Goal: Task Accomplishment & Management: Use online tool/utility

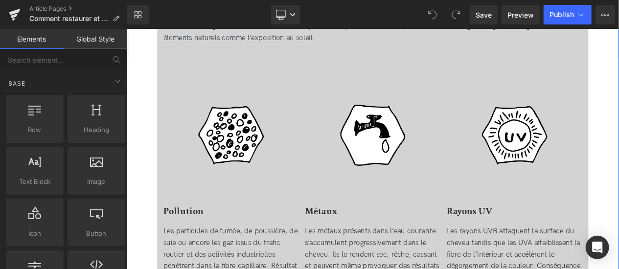
scroll to position [480, 0]
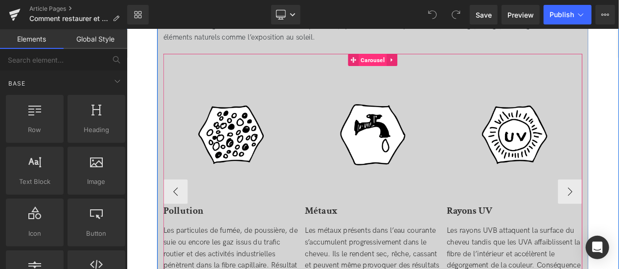
click at [421, 71] on span "Carousel" at bounding box center [422, 65] width 34 height 15
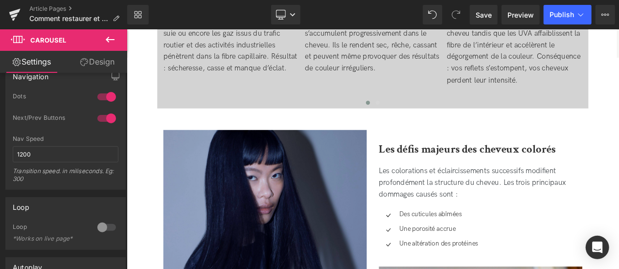
scroll to position [738, 0]
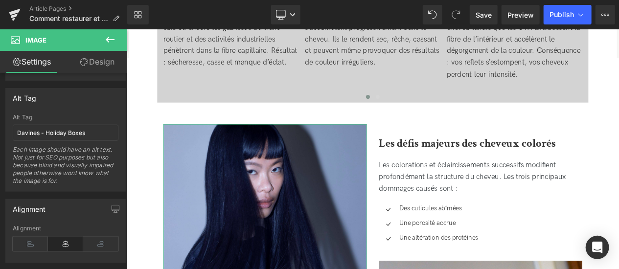
scroll to position [559, 0]
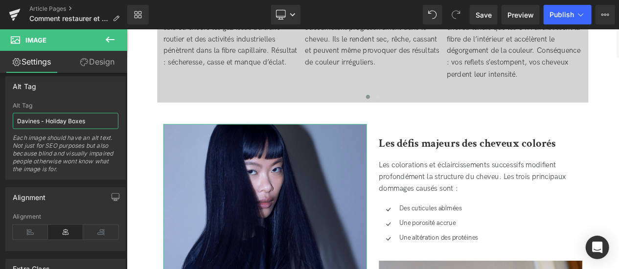
drag, startPoint x: 95, startPoint y: 118, endPoint x: 14, endPoint y: 123, distance: 81.8
click at [14, 123] on input "Davines - Holiday Boxes" at bounding box center [66, 121] width 106 height 16
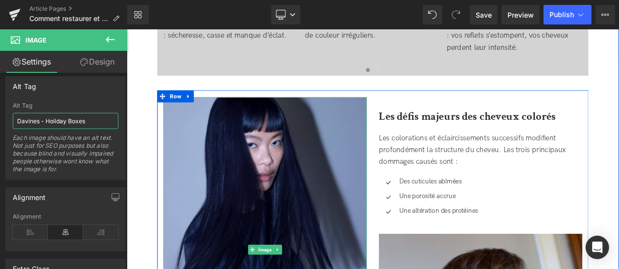
scroll to position [766, 0]
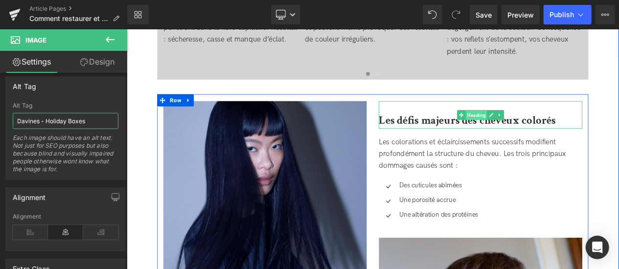
click at [544, 133] on span "Heading" at bounding box center [546, 133] width 26 height 12
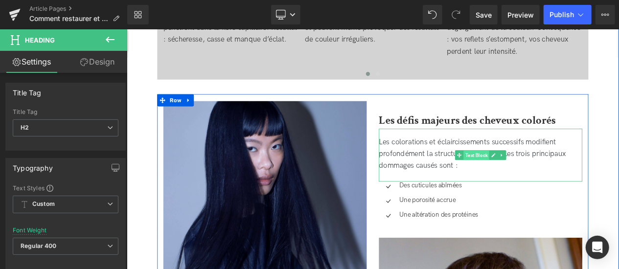
click at [544, 184] on span "Text Block" at bounding box center [546, 181] width 31 height 12
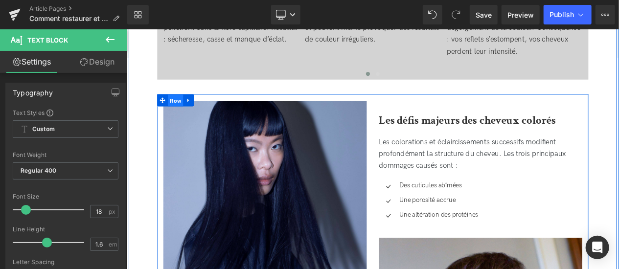
click at [182, 115] on span "Row" at bounding box center [185, 115] width 19 height 15
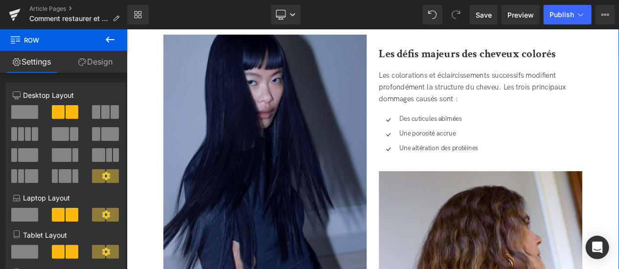
scroll to position [845, 0]
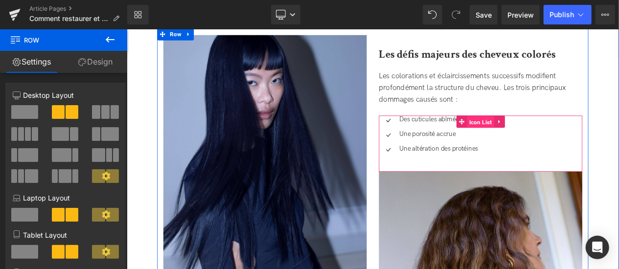
click at [548, 143] on span "Icon List" at bounding box center [551, 140] width 33 height 15
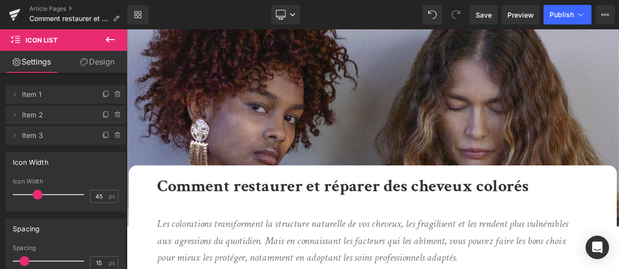
scroll to position [77, 0]
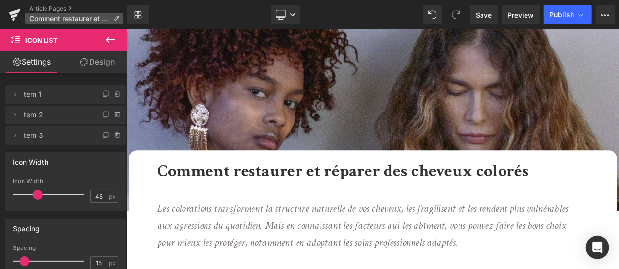
click at [69, 16] on span "Comment restaurer et réparer des cheveux colorés" at bounding box center [68, 19] width 79 height 8
click at [17, 18] on icon at bounding box center [15, 14] width 12 height 24
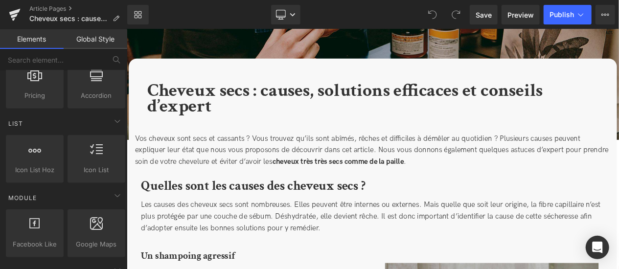
scroll to position [395, 0]
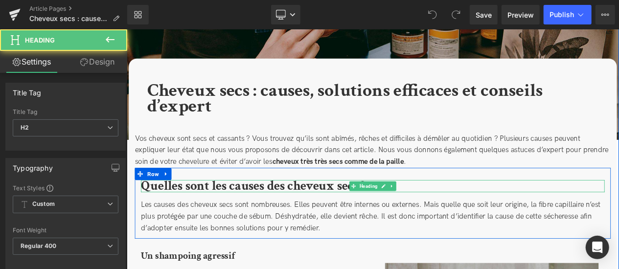
click at [329, 214] on b "Quelles sont les causes des cheveux secs ?" at bounding box center [278, 217] width 270 height 20
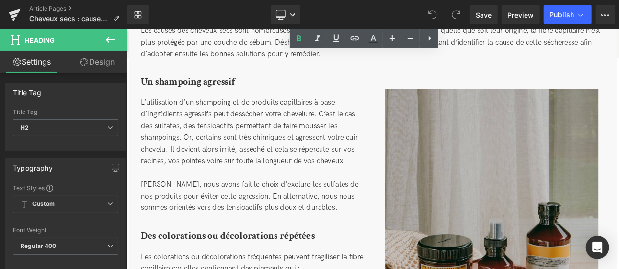
scroll to position [378, 0]
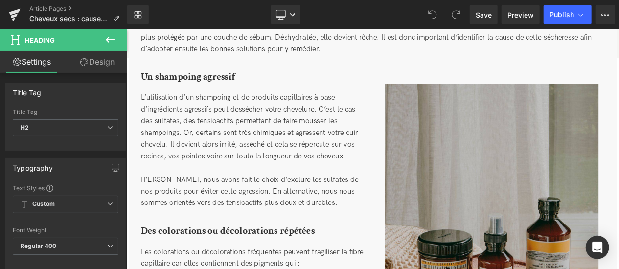
click at [106, 37] on icon at bounding box center [110, 40] width 12 height 12
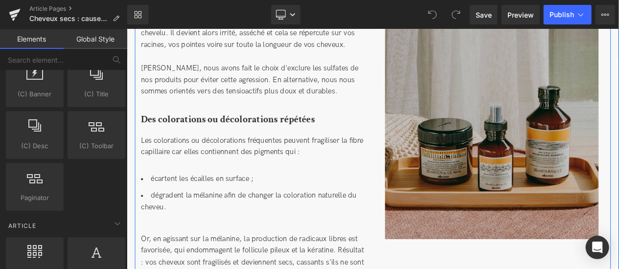
scroll to position [513, 0]
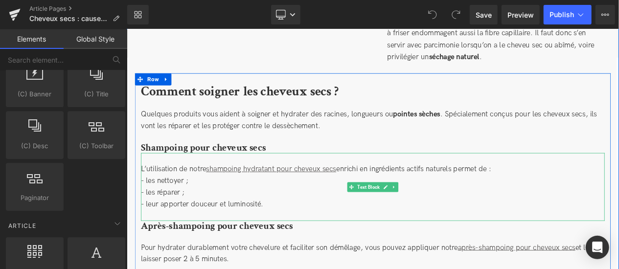
drag, startPoint x: 288, startPoint y: 198, endPoint x: 300, endPoint y: 170, distance: 30.6
click at [300, 177] on div "L’utilisation de notre shampoing hydratant pour cheveux secs enrichi en ingrédi…" at bounding box center [421, 218] width 557 height 82
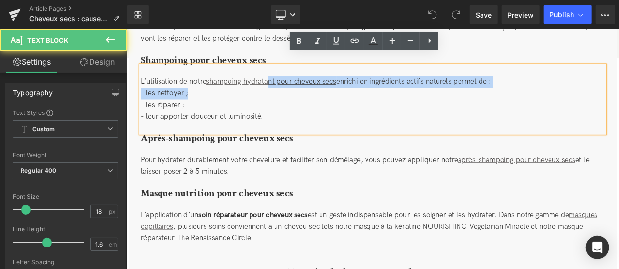
scroll to position [1355, 0]
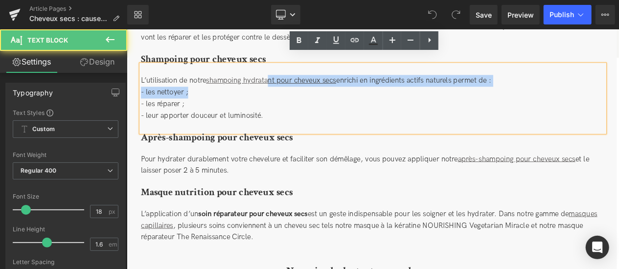
click at [371, 244] on div "L’application d’un soin réparateur pour cheveux secs est un geste indispensable…" at bounding box center [421, 264] width 557 height 67
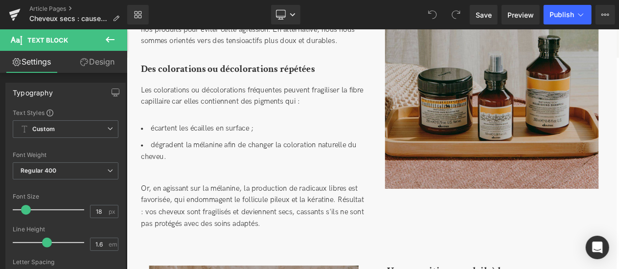
scroll to position [570, 0]
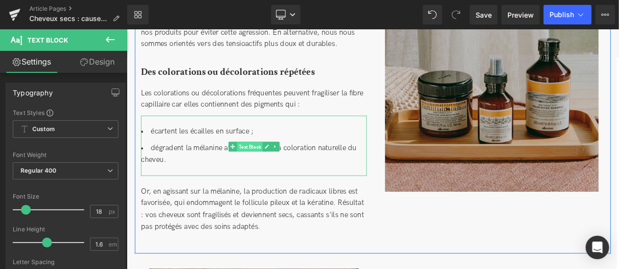
click at [282, 170] on span "Text Block" at bounding box center [274, 170] width 31 height 12
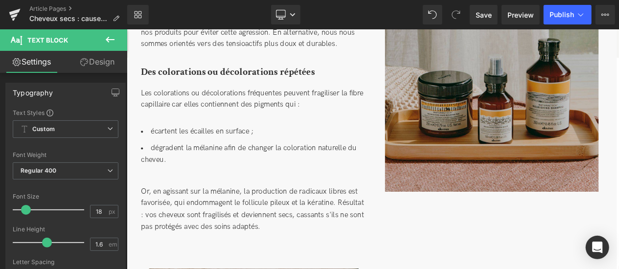
click at [112, 38] on icon at bounding box center [110, 40] width 12 height 12
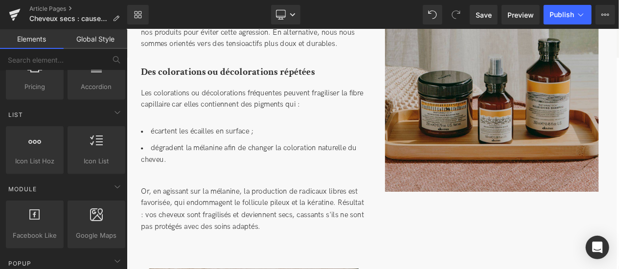
scroll to position [368, 0]
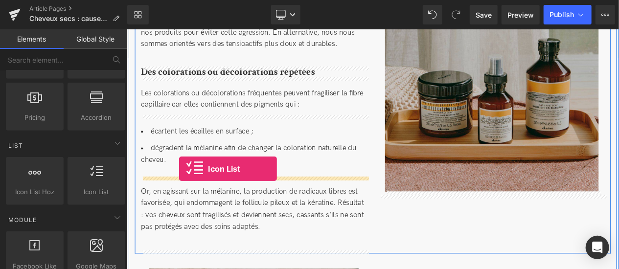
drag, startPoint x: 214, startPoint y: 212, endPoint x: 187, endPoint y: 199, distance: 29.7
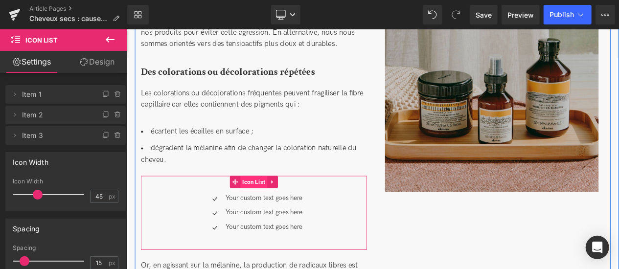
click at [279, 213] on span "Icon List" at bounding box center [279, 212] width 33 height 15
click at [303, 217] on link at bounding box center [301, 212] width 13 height 15
click at [260, 216] on link "Icon List" at bounding box center [253, 212] width 45 height 15
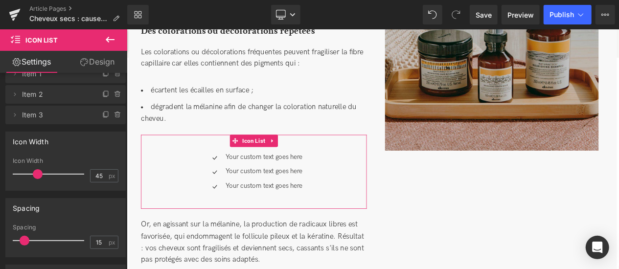
scroll to position [0, 0]
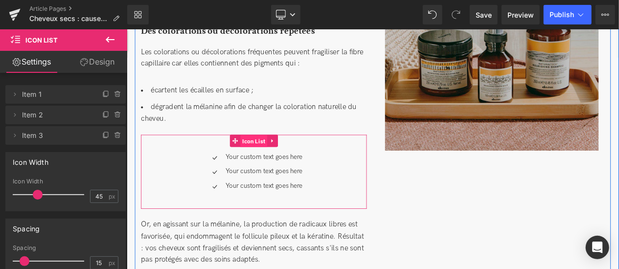
click at [279, 164] on span "Icon List" at bounding box center [279, 163] width 33 height 15
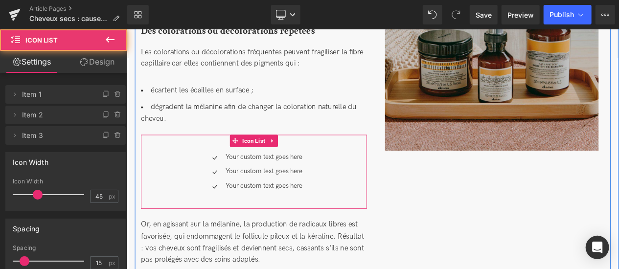
click at [347, 165] on div "Icon Your custom text goes here Text Block Icon Your custom text goes here Text…" at bounding box center [278, 199] width 271 height 89
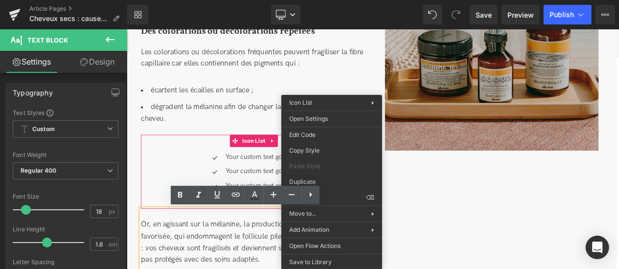
click at [212, 189] on div "Icon Your custom text goes here Text Block Icon Your custom text goes here Text…" at bounding box center [278, 203] width 271 height 52
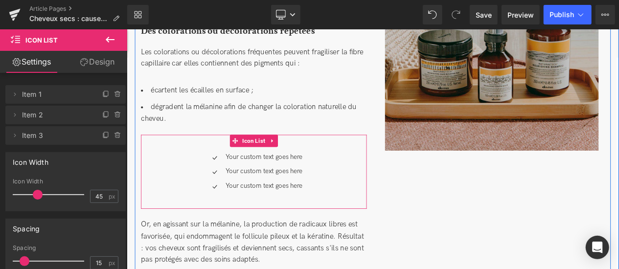
drag, startPoint x: 212, startPoint y: 189, endPoint x: 338, endPoint y: 221, distance: 129.7
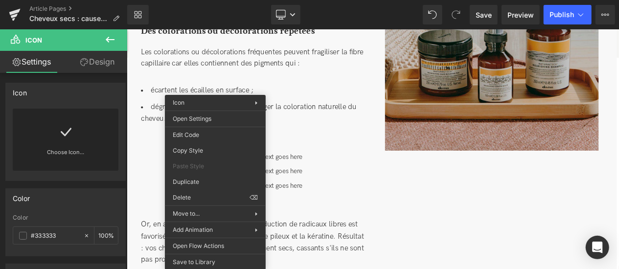
click at [206, 172] on div "Paste Style" at bounding box center [215, 166] width 101 height 16
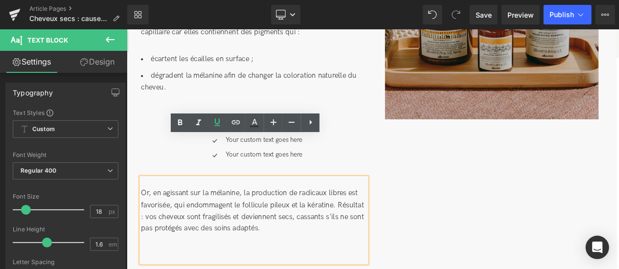
scroll to position [645, 0]
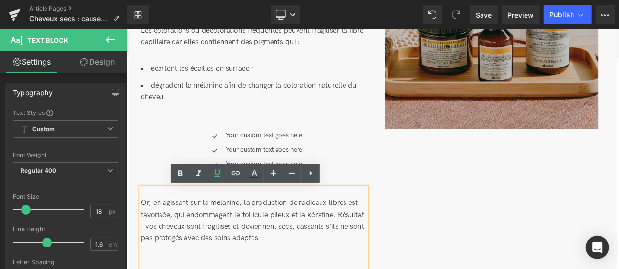
click at [268, 184] on ul "Icon Your custom text goes here Text Block Icon Your custom text goes here Text…" at bounding box center [279, 178] width 116 height 52
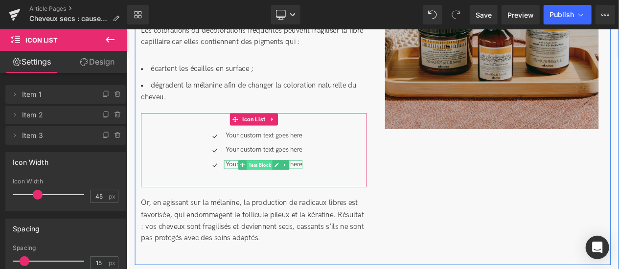
click at [273, 195] on span "Text Block" at bounding box center [285, 192] width 31 height 12
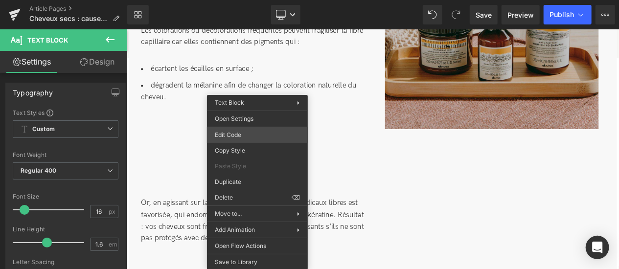
click at [240, 0] on div "Text Block You are previewing how the will restyle your page. You can not edit …" at bounding box center [309, 0] width 619 height 0
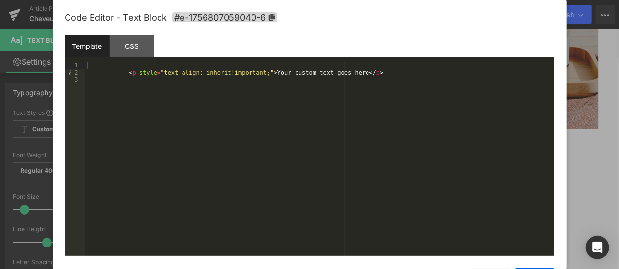
click at [88, 47] on div "Template" at bounding box center [87, 46] width 44 height 22
click at [130, 46] on div "CSS" at bounding box center [132, 46] width 44 height 22
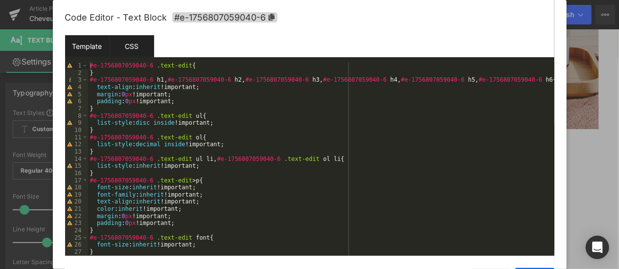
click at [85, 42] on div "Template" at bounding box center [87, 46] width 44 height 22
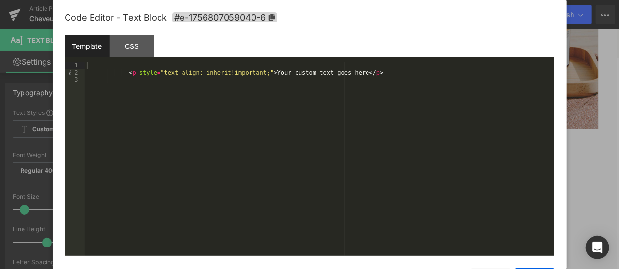
click at [584, 169] on div at bounding box center [309, 134] width 619 height 269
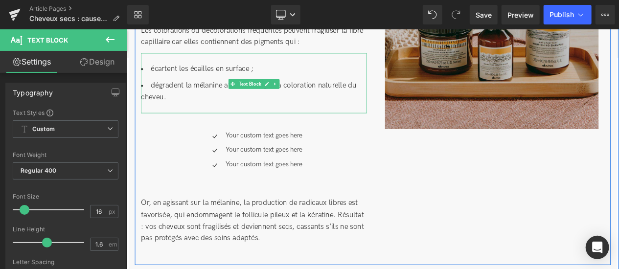
click at [190, 83] on li "écartent les écailles en surface ;" at bounding box center [278, 76] width 271 height 14
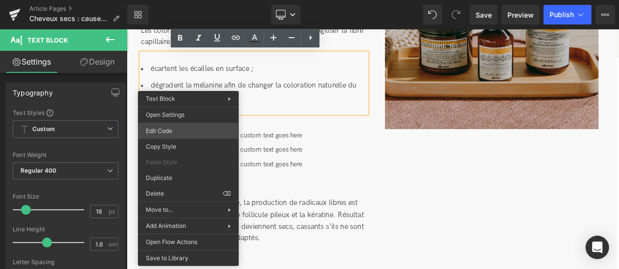
click at [188, 0] on div "Text Block You are previewing how the will restyle your page. You can not edit …" at bounding box center [309, 0] width 619 height 0
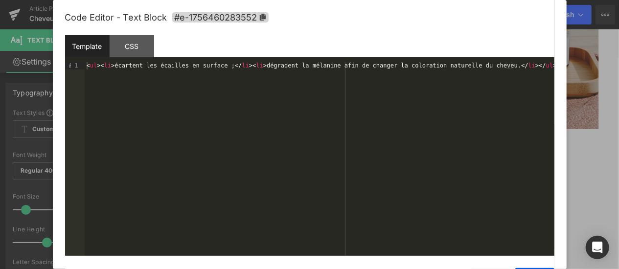
click at [605, 159] on div at bounding box center [309, 134] width 619 height 269
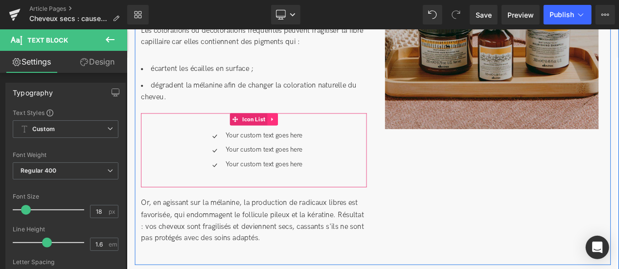
click at [300, 139] on icon at bounding box center [301, 136] width 2 height 4
click at [305, 140] on icon at bounding box center [308, 136] width 7 height 7
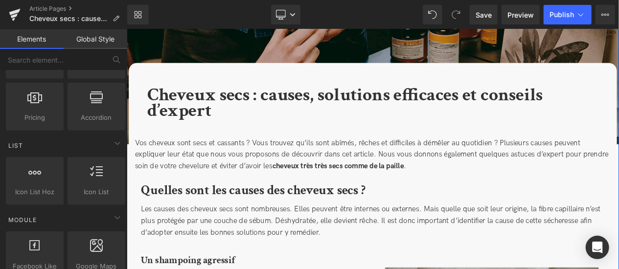
scroll to position [158, 0]
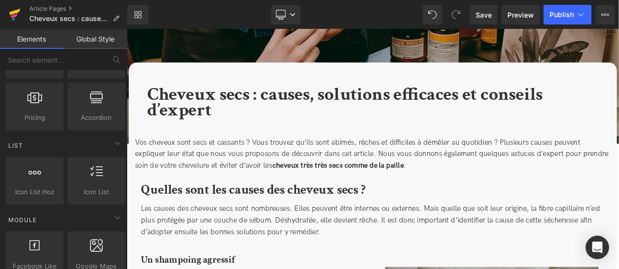
click at [14, 19] on icon at bounding box center [13, 19] width 3 height 3
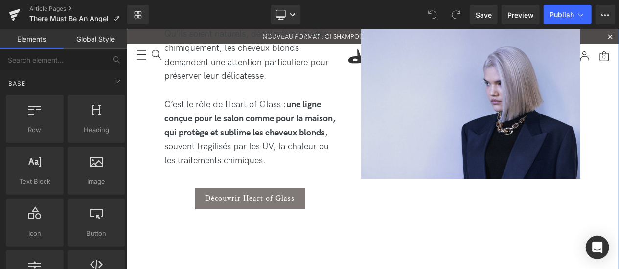
scroll to position [1684, 0]
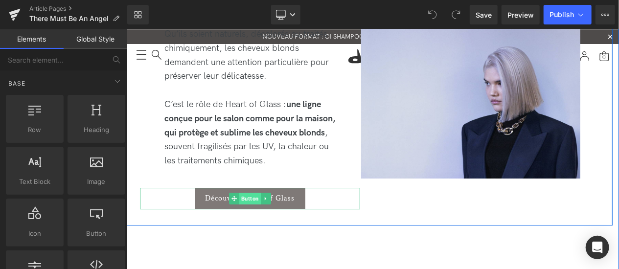
click at [252, 192] on span "Button" at bounding box center [250, 198] width 22 height 12
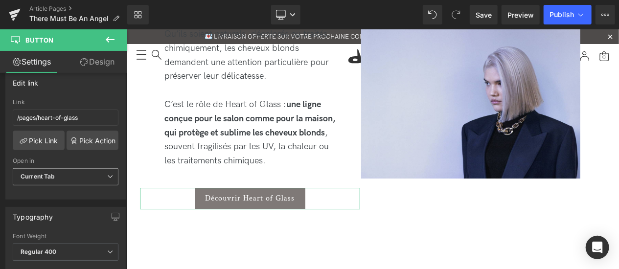
scroll to position [117, 0]
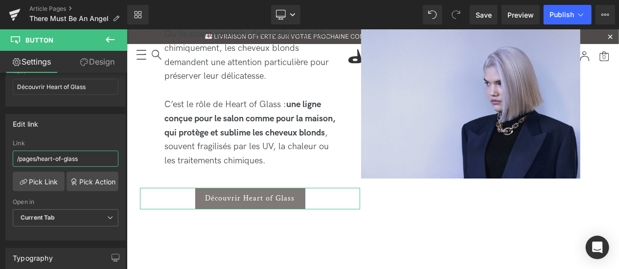
click at [92, 156] on input "/pages/heart-of-glass" at bounding box center [66, 159] width 106 height 16
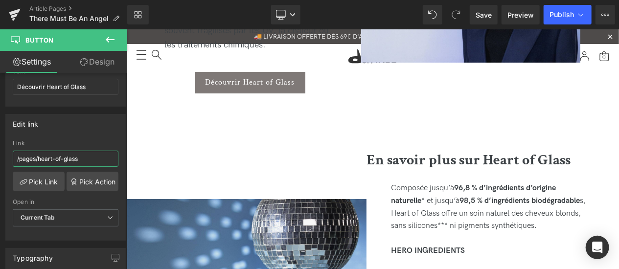
scroll to position [1780, 0]
